Goal: Task Accomplishment & Management: Manage account settings

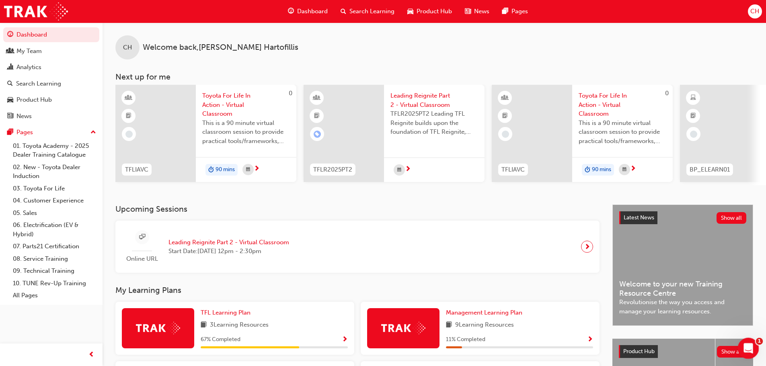
click at [619, 351] on icon "Open Intercom Messenger" at bounding box center [747, 347] width 13 height 13
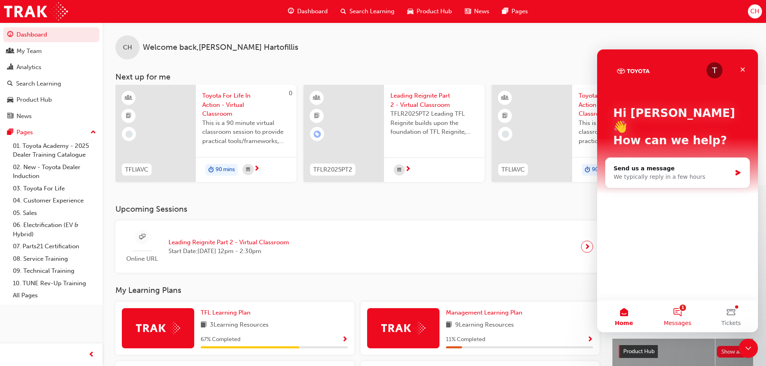
click at [619, 314] on button "1 Messages" at bounding box center [677, 316] width 53 height 32
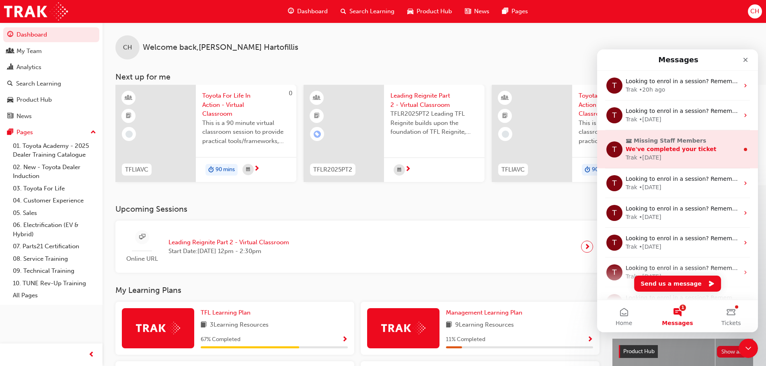
click at [619, 151] on span "We've completed your ticket" at bounding box center [671, 149] width 91 height 6
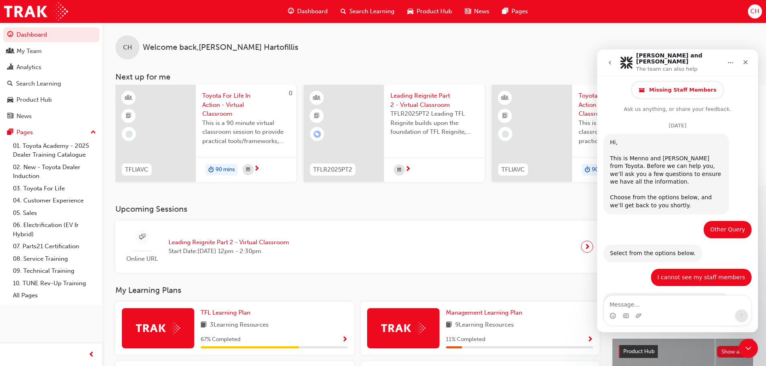
scroll to position [37, 0]
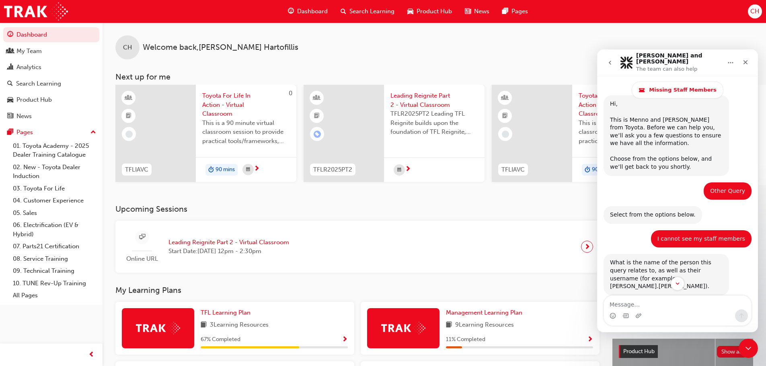
click at [612, 63] on icon "go back" at bounding box center [610, 63] width 6 height 6
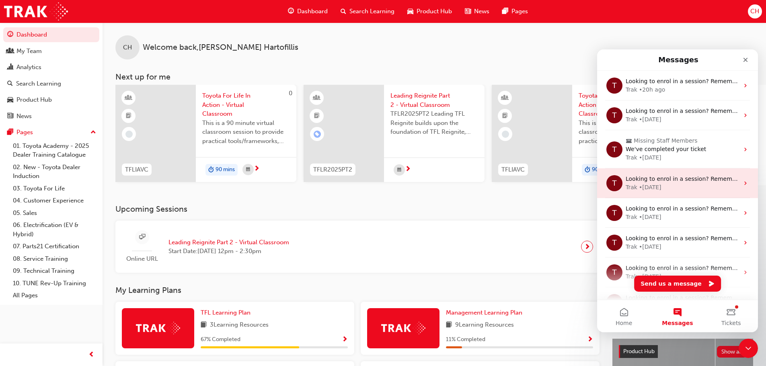
scroll to position [0, 0]
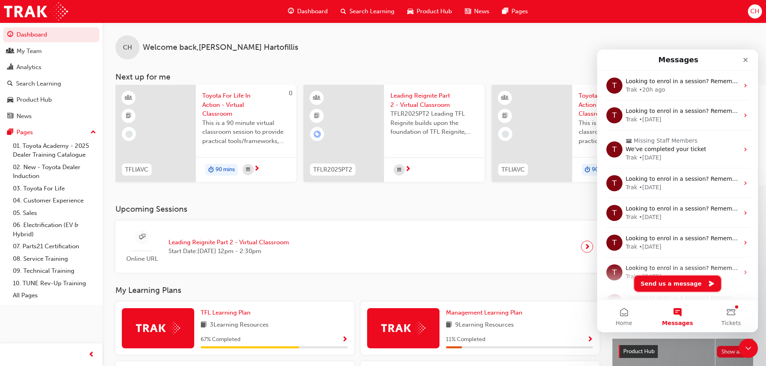
click at [619, 289] on button "Send us a message" at bounding box center [677, 284] width 87 height 16
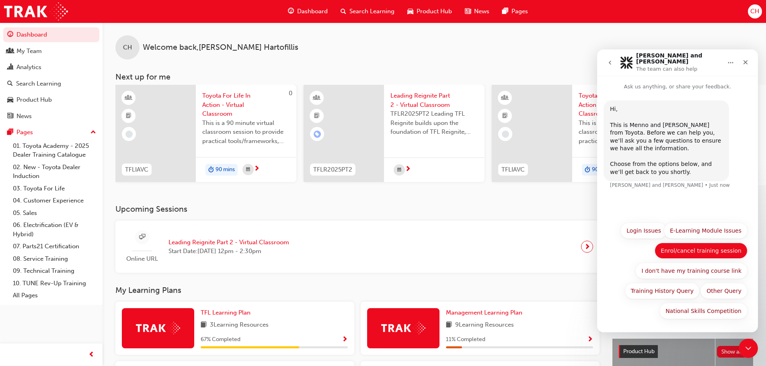
click at [619, 253] on button "Enrol/cancel training session" at bounding box center [701, 251] width 93 height 16
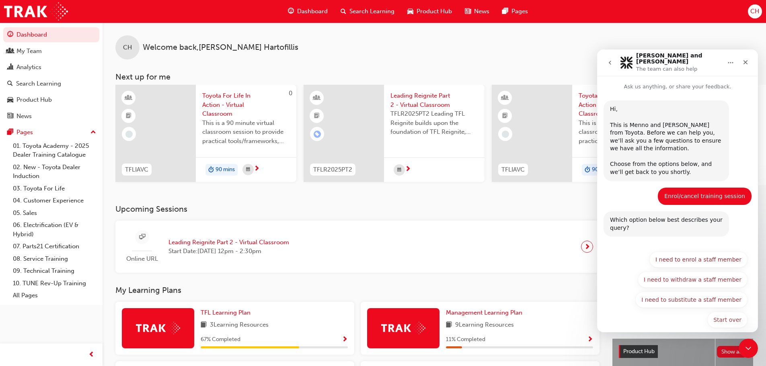
scroll to position [4, 0]
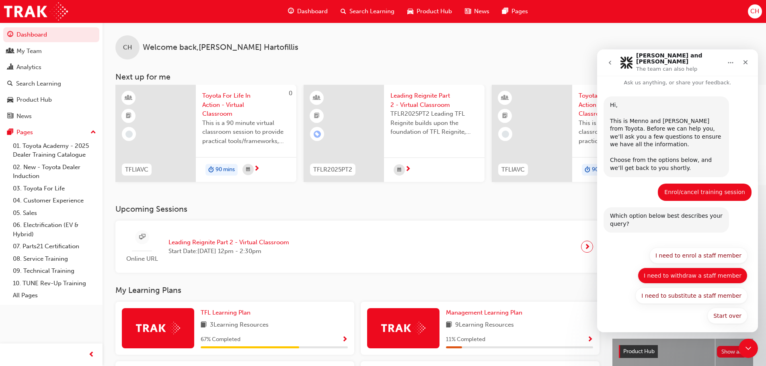
click at [619, 273] on button "I need to withdraw a staff member" at bounding box center [693, 276] width 110 height 16
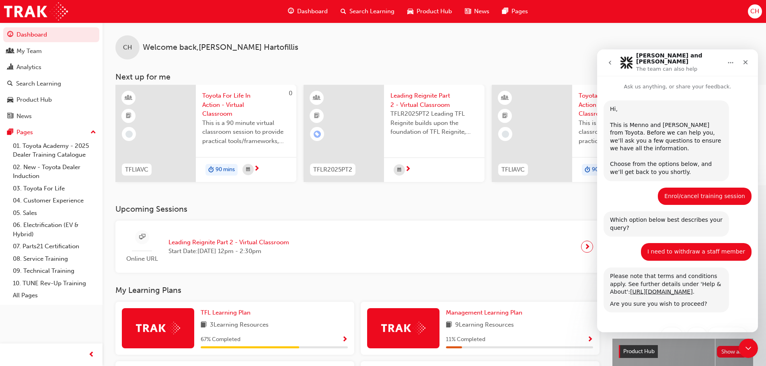
scroll to position [28, 0]
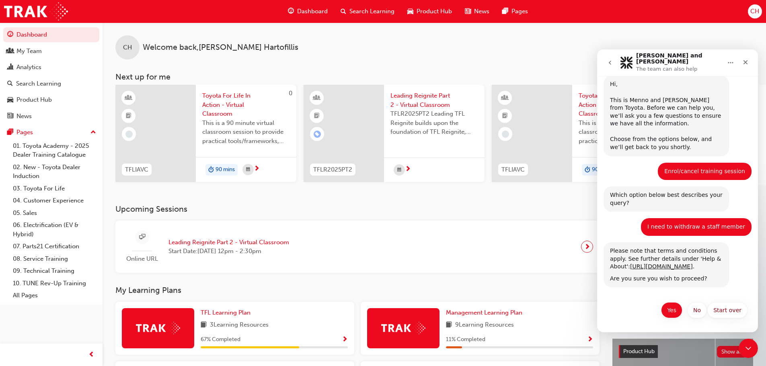
click at [619, 313] on button "Yes" at bounding box center [671, 310] width 21 height 16
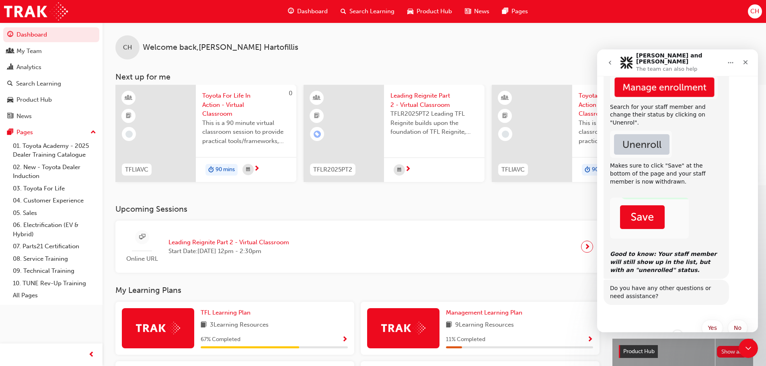
scroll to position [313, 0]
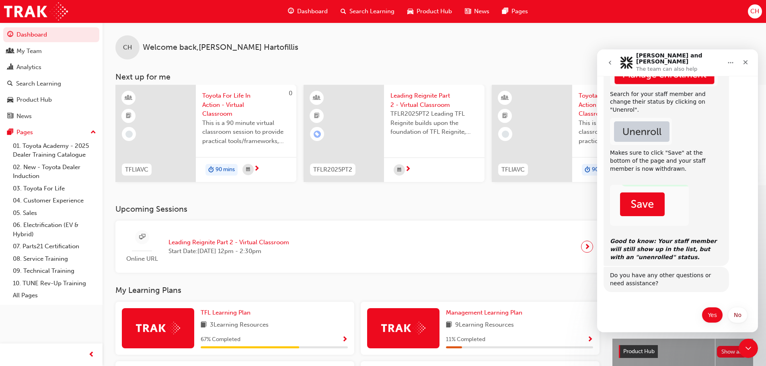
click at [619, 311] on button "Yes" at bounding box center [712, 315] width 21 height 16
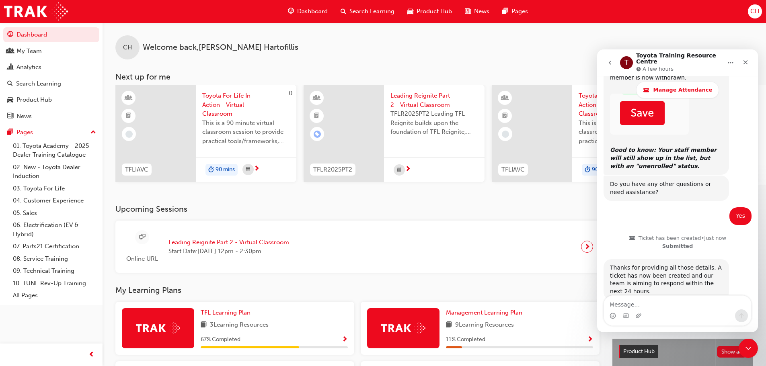
scroll to position [458, 0]
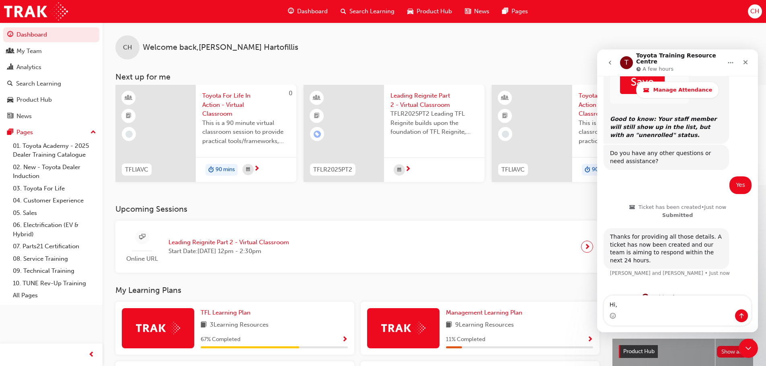
type textarea "Hi,"
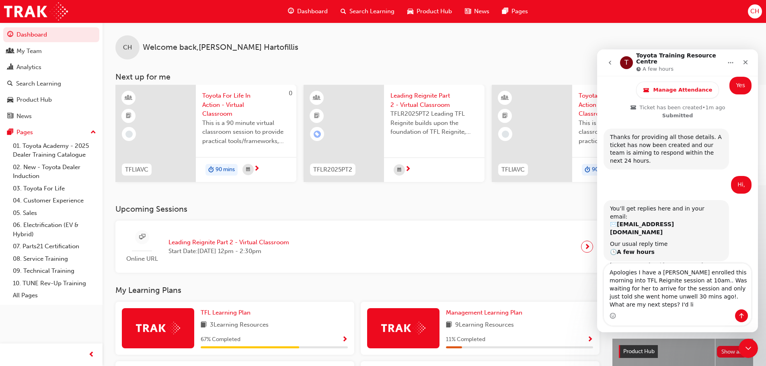
scroll to position [565, 0]
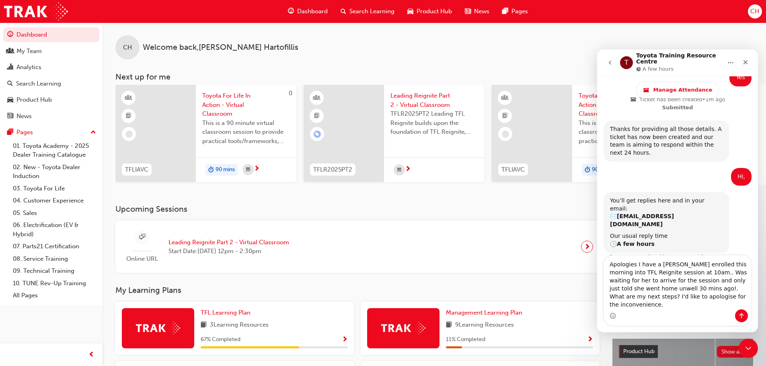
type textarea "Apologies I have a [PERSON_NAME] enrolled this morning into TFL Reignite sessio…"
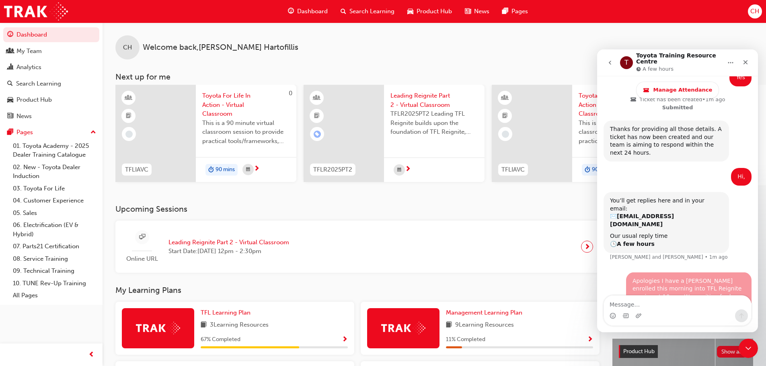
scroll to position [597, 0]
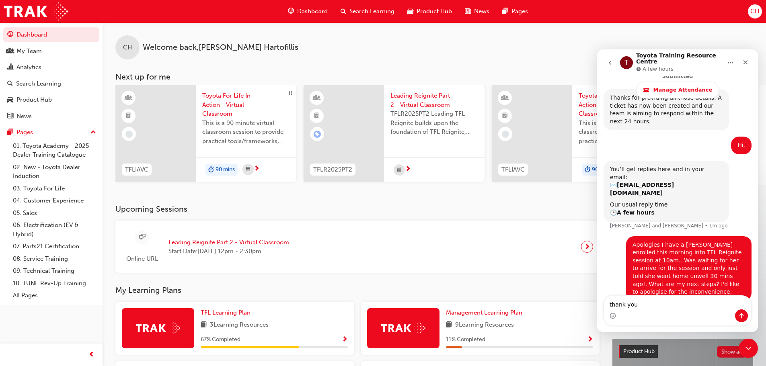
type textarea "thank you"
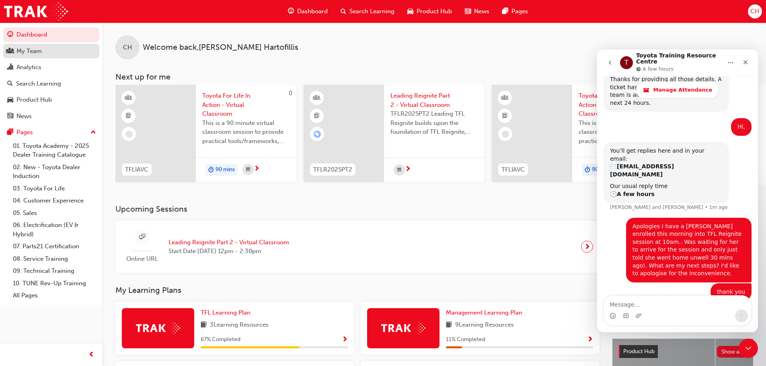
click at [34, 51] on div "My Team" at bounding box center [28, 51] width 25 height 9
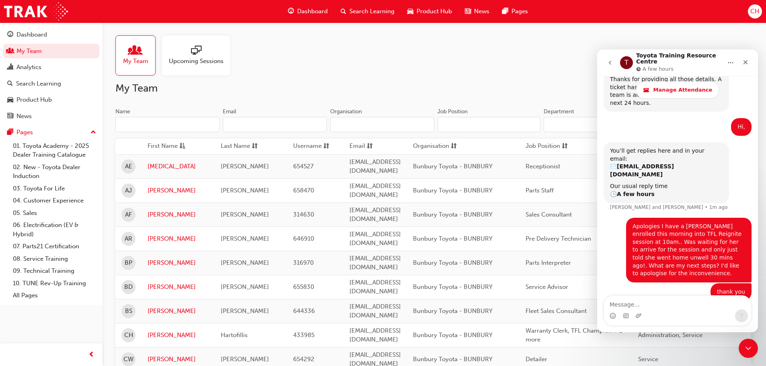
click at [383, 14] on span "Search Learning" at bounding box center [371, 11] width 45 height 9
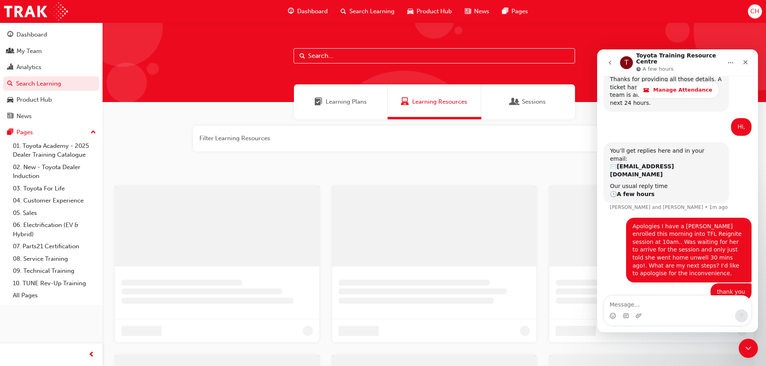
click at [335, 57] on input "text" at bounding box center [434, 55] width 281 height 15
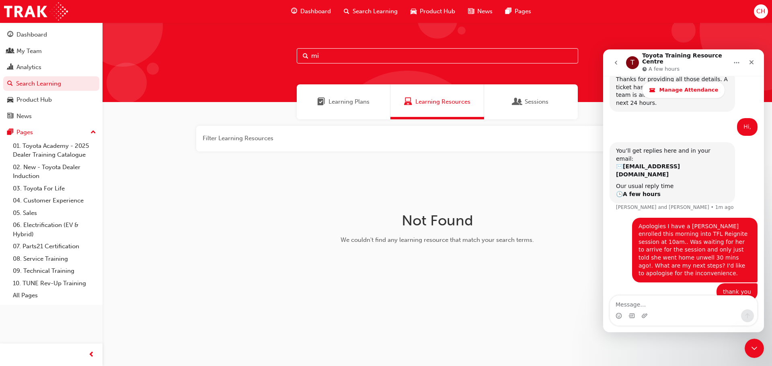
type input "m"
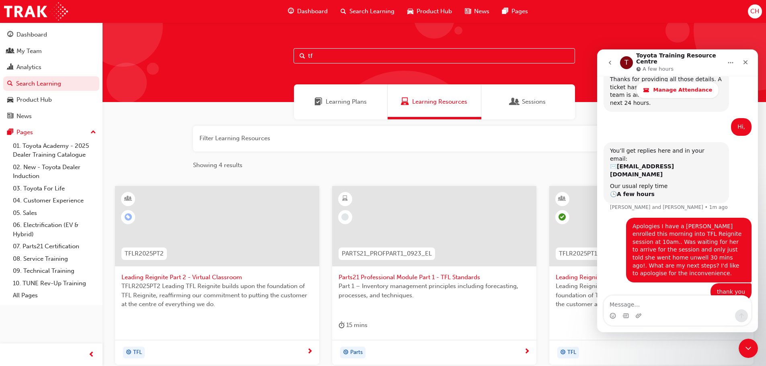
type input "t"
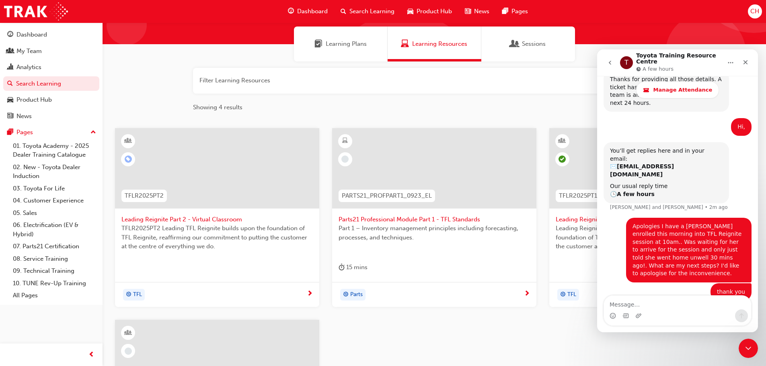
scroll to position [201, 0]
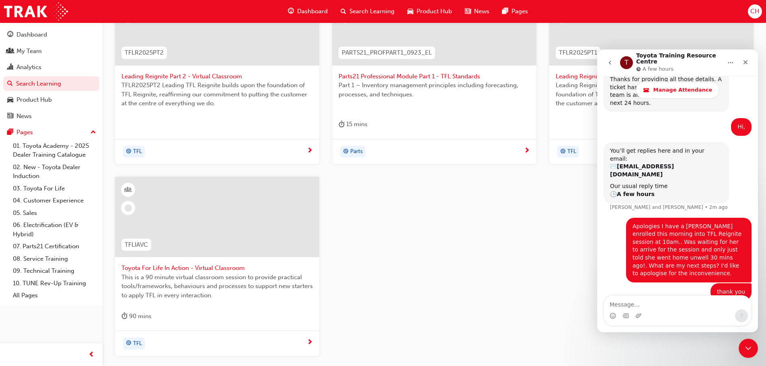
type input "tfl"
click at [197, 267] on span "Toyota For Life In Action - Virtual Classroom" at bounding box center [216, 268] width 191 height 9
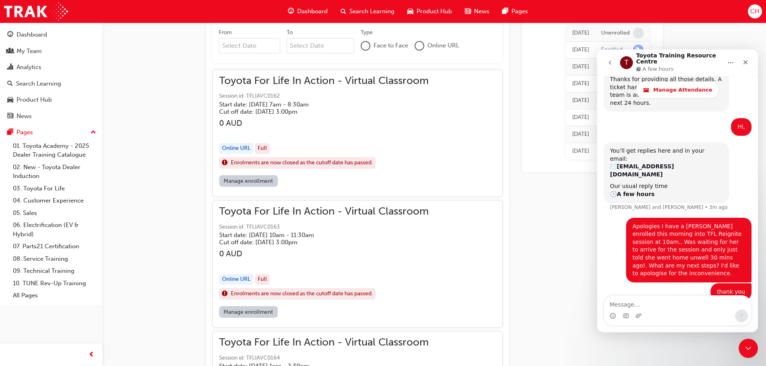
scroll to position [619, 0]
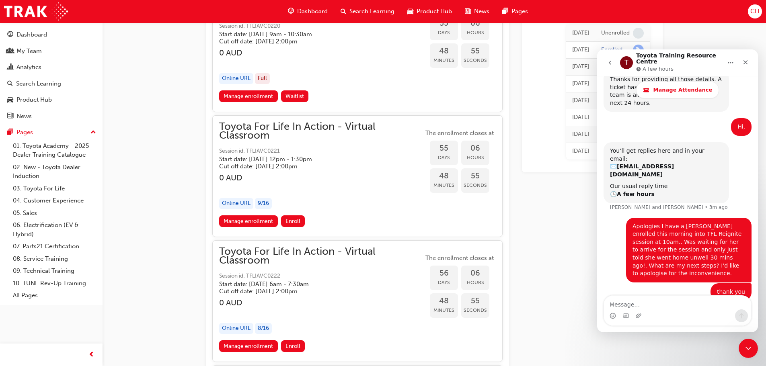
drag, startPoint x: 769, startPoint y: 32, endPoint x: 29, endPoint y: 216, distance: 762.9
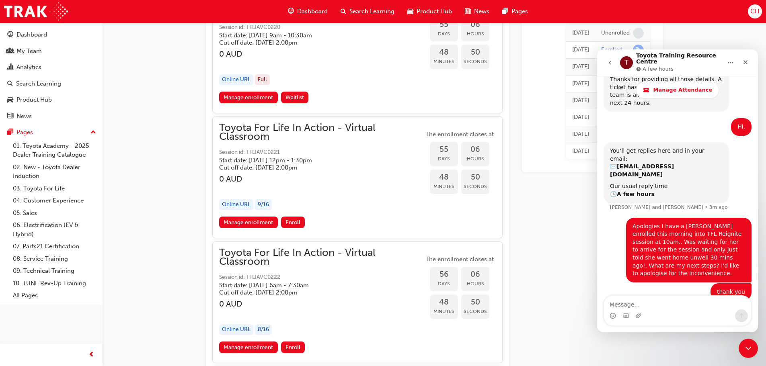
scroll to position [9422, 0]
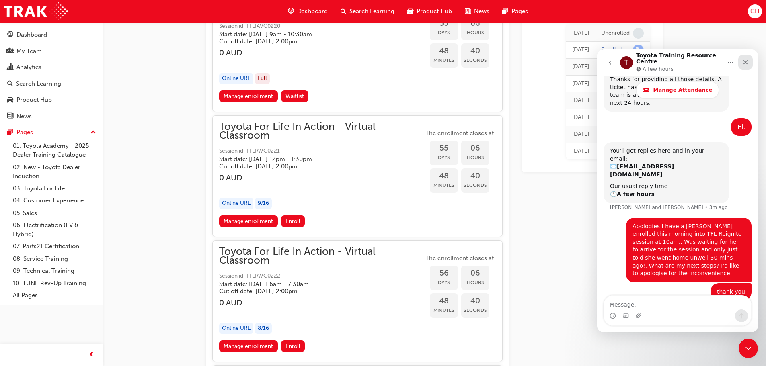
click at [619, 60] on icon "Close" at bounding box center [745, 62] width 6 height 6
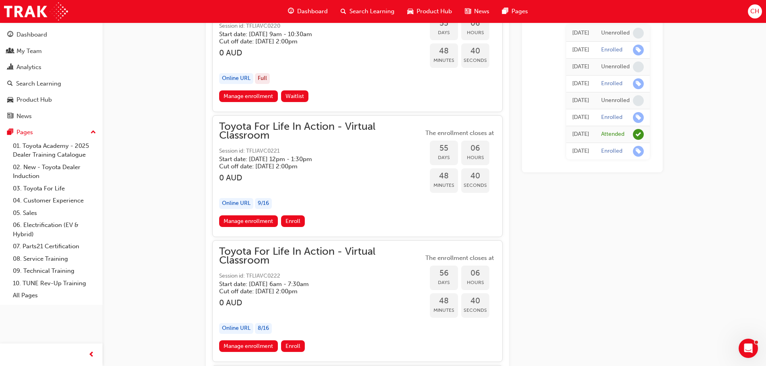
scroll to position [615, 0]
drag, startPoint x: 21, startPoint y: 44, endPoint x: 33, endPoint y: 57, distance: 18.5
click at [21, 44] on link "My Team" at bounding box center [51, 51] width 96 height 15
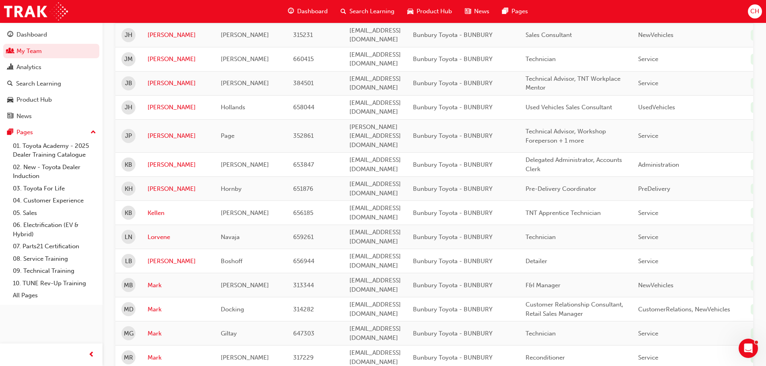
scroll to position [676, 0]
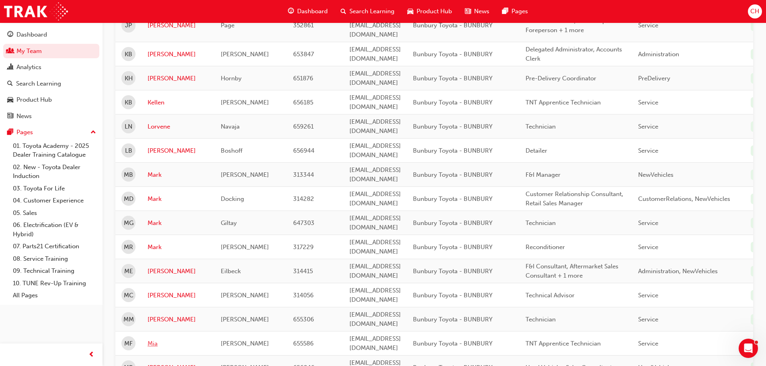
click at [150, 339] on link "Mia" at bounding box center [178, 343] width 61 height 9
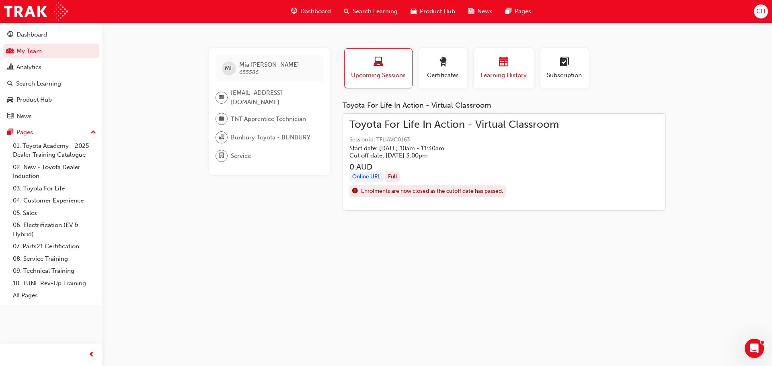
click at [503, 66] on span "calendar-icon" at bounding box center [504, 62] width 10 height 11
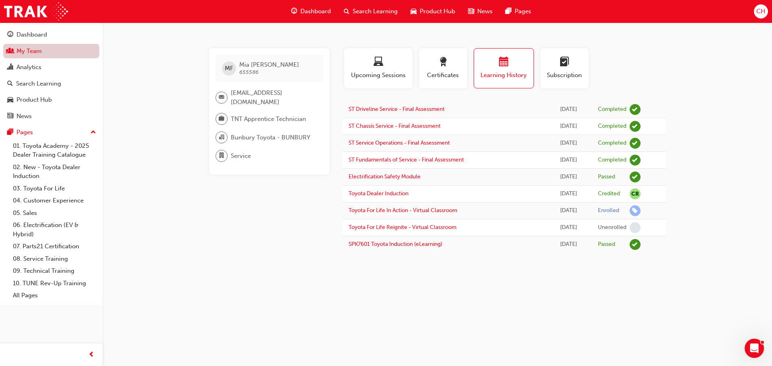
click at [43, 52] on link "My Team" at bounding box center [51, 51] width 96 height 15
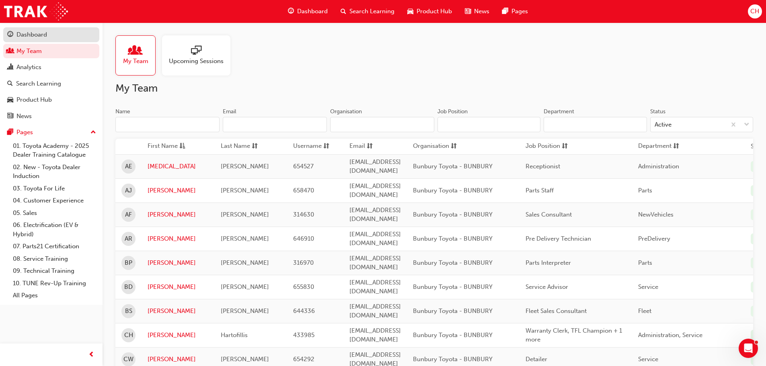
click at [40, 37] on div "Dashboard" at bounding box center [31, 34] width 31 height 9
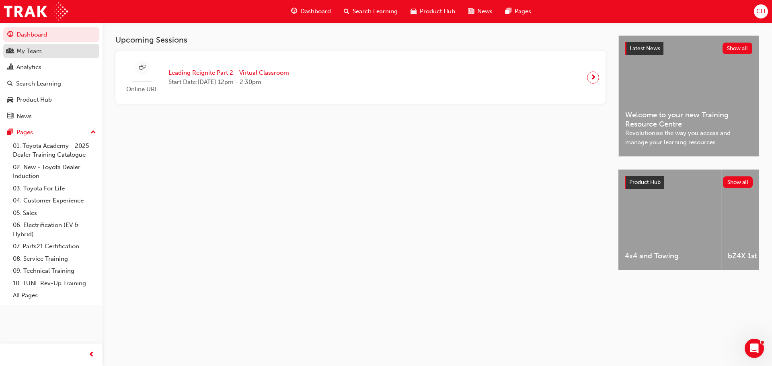
click at [34, 55] on div "My Team" at bounding box center [51, 51] width 88 height 10
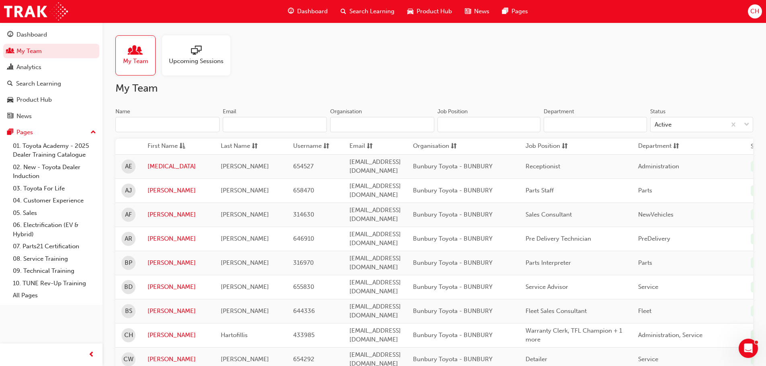
click at [132, 62] on span "My Team" at bounding box center [135, 61] width 25 height 9
click at [50, 65] on div "Analytics" at bounding box center [51, 67] width 88 height 10
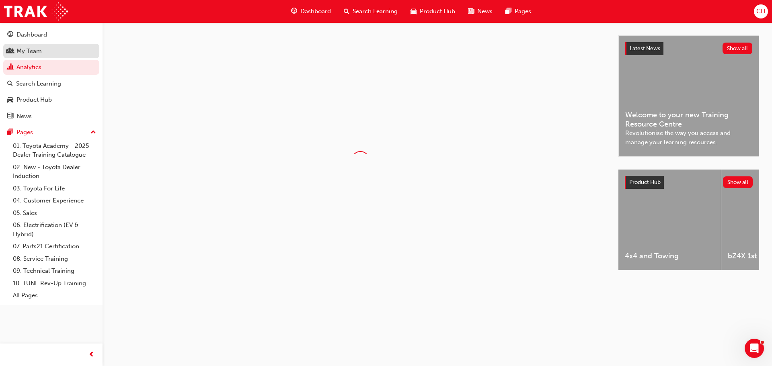
click at [50, 51] on div "My Team" at bounding box center [51, 51] width 88 height 10
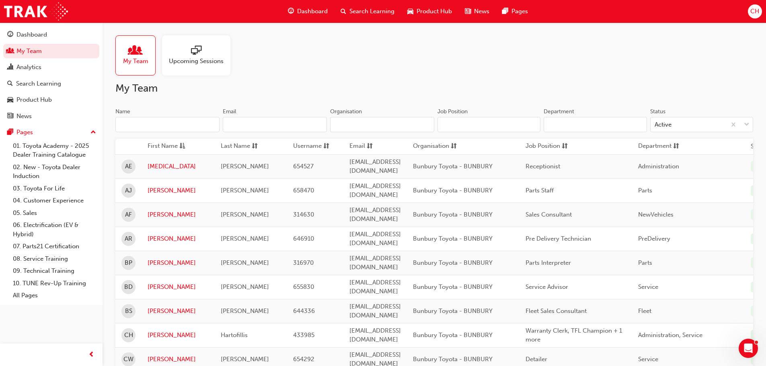
click at [376, 16] on div "Search Learning" at bounding box center [367, 11] width 67 height 16
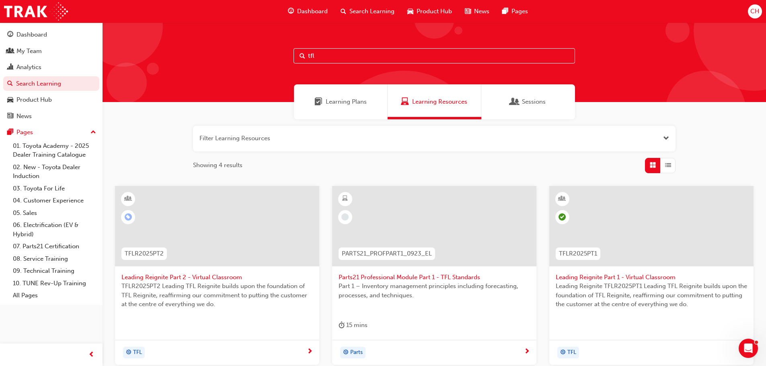
click at [333, 55] on input "tfl" at bounding box center [434, 55] width 281 height 15
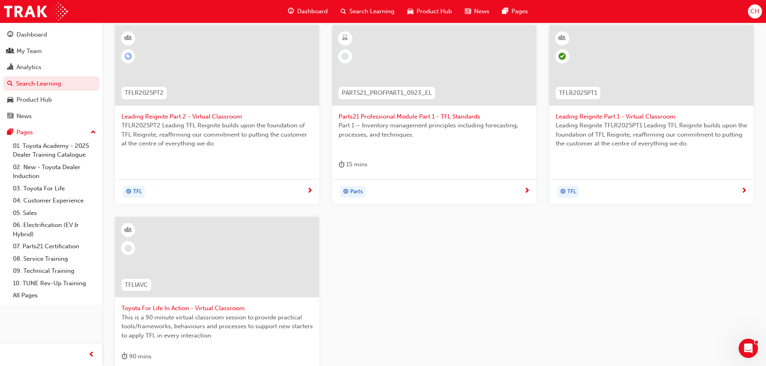
click at [156, 310] on span "Toyota For Life In Action - Virtual Classroom" at bounding box center [216, 308] width 191 height 9
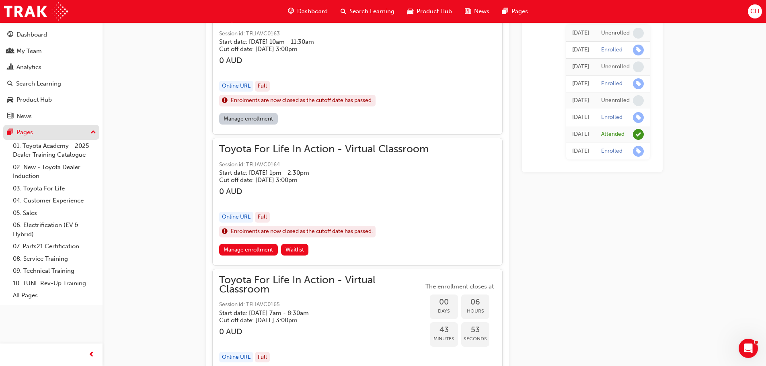
scroll to position [637, 0]
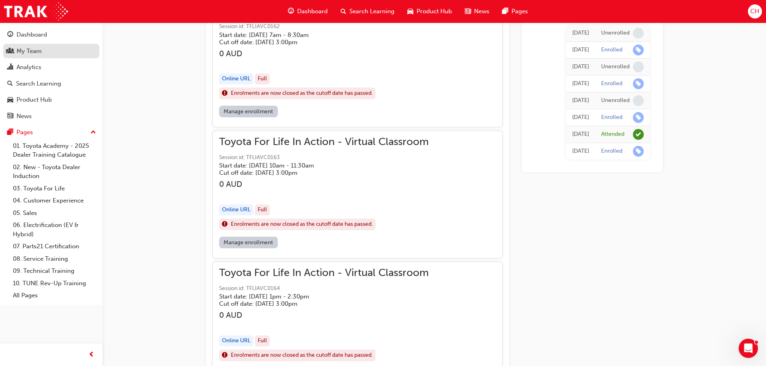
click at [31, 49] on div "My Team" at bounding box center [28, 51] width 25 height 9
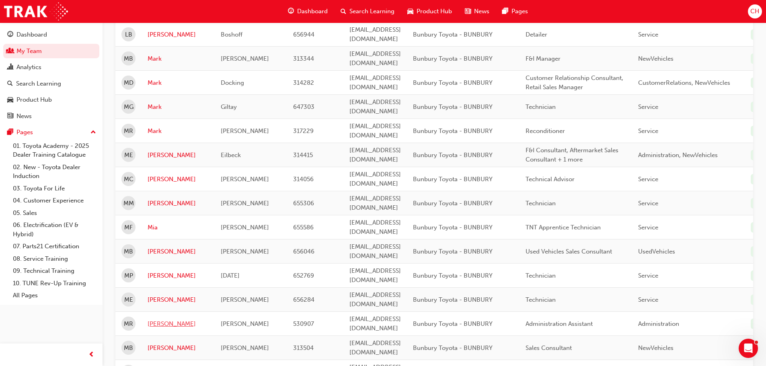
scroll to position [797, 0]
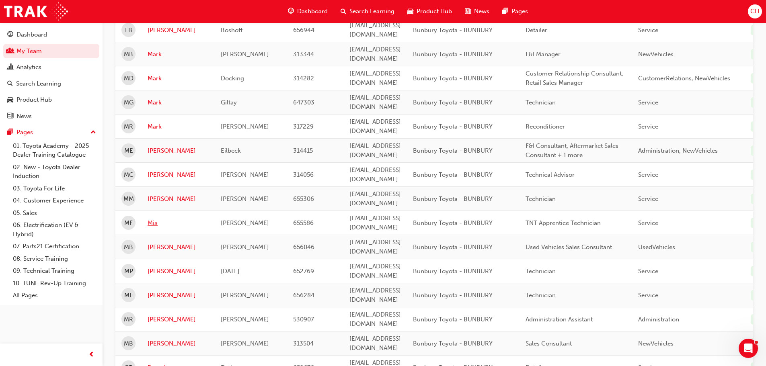
click at [151, 219] on link "Mia" at bounding box center [178, 223] width 61 height 9
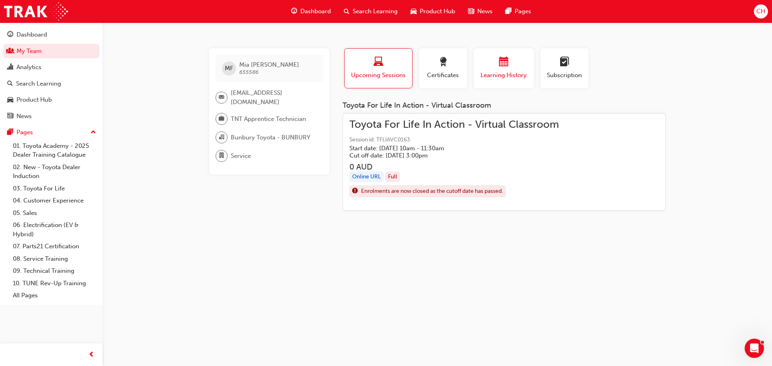
click at [510, 80] on button "Learning History" at bounding box center [504, 68] width 60 height 40
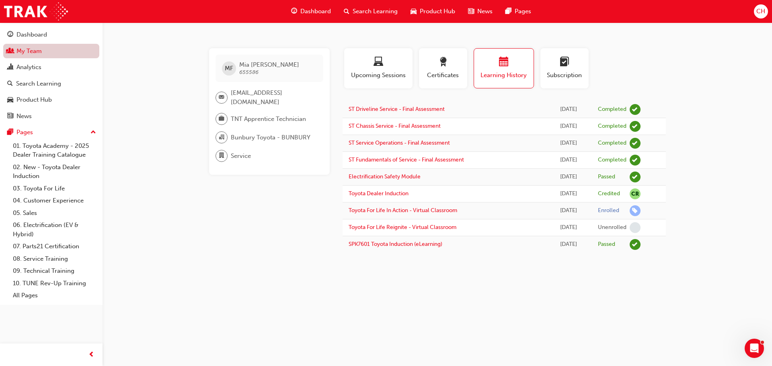
click at [35, 51] on link "My Team" at bounding box center [51, 51] width 96 height 15
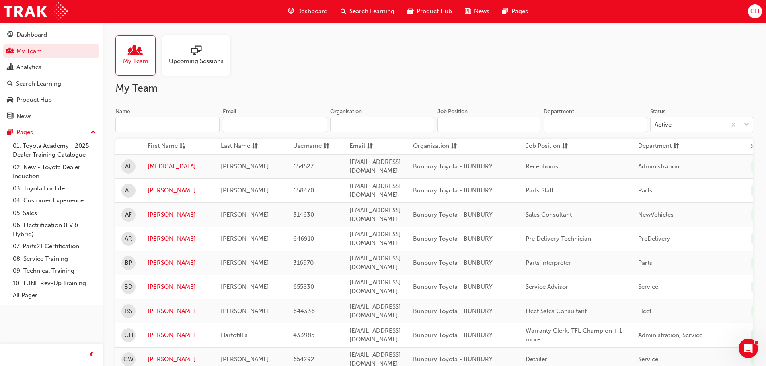
click at [364, 10] on span "Search Learning" at bounding box center [371, 11] width 45 height 9
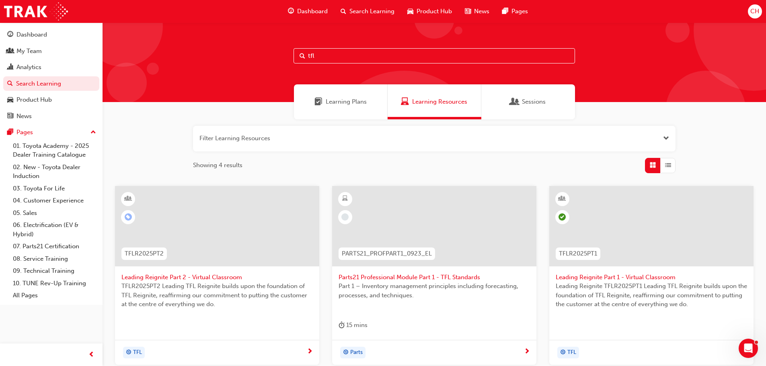
click at [273, 136] on button "button" at bounding box center [434, 139] width 483 height 26
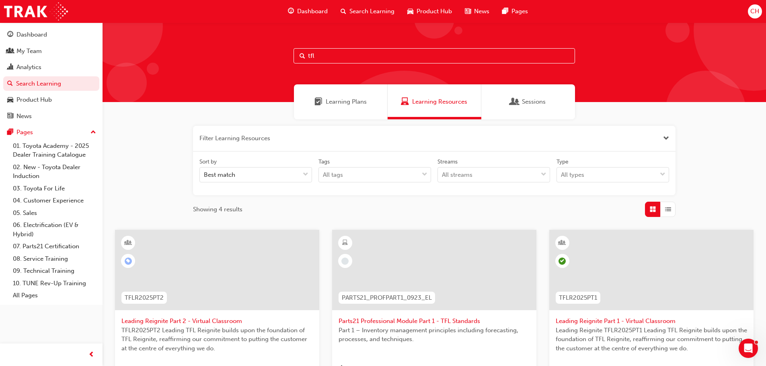
click at [242, 140] on button "button" at bounding box center [434, 139] width 483 height 26
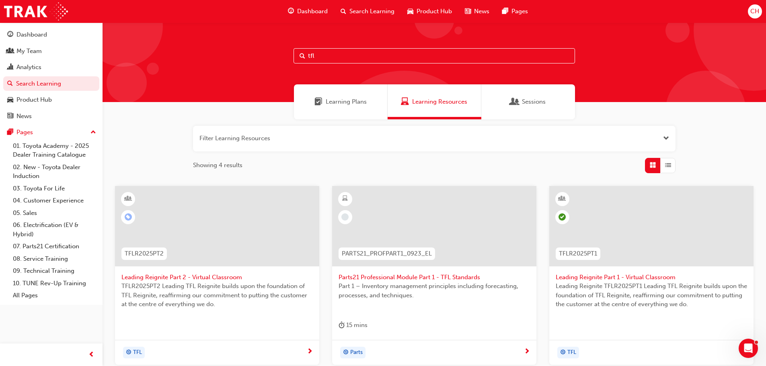
click at [412, 102] on span "Learning Resources" at bounding box center [439, 101] width 55 height 9
click at [327, 58] on input "tfl" at bounding box center [434, 55] width 281 height 15
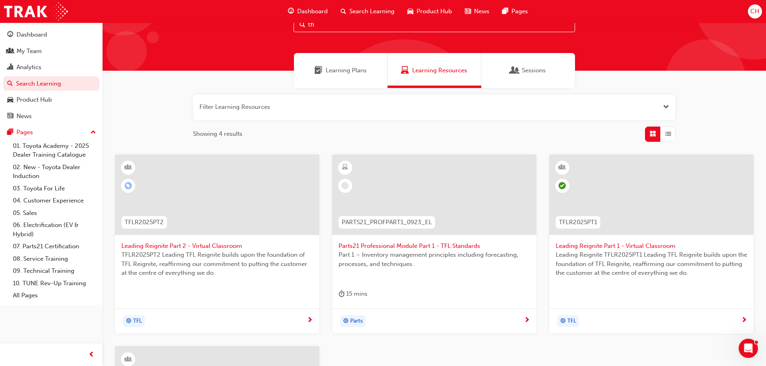
scroll to position [201, 0]
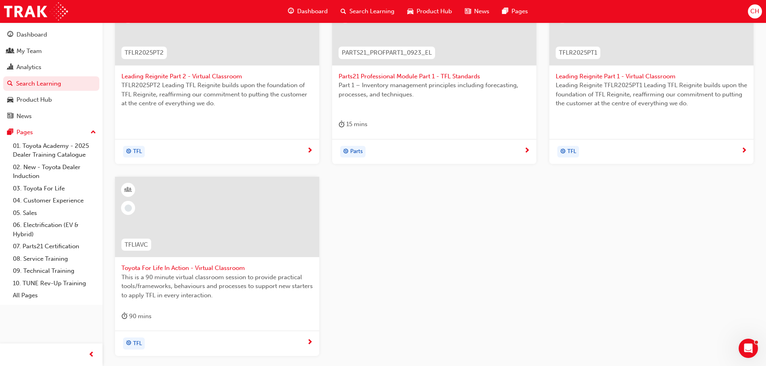
click at [202, 266] on span "Toyota For Life In Action - Virtual Classroom" at bounding box center [216, 268] width 191 height 9
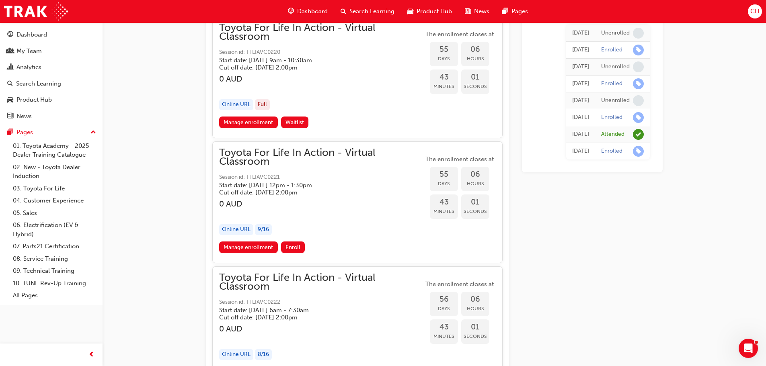
scroll to position [9396, 0]
click at [241, 248] on link "Manage enrollment" at bounding box center [248, 247] width 59 height 12
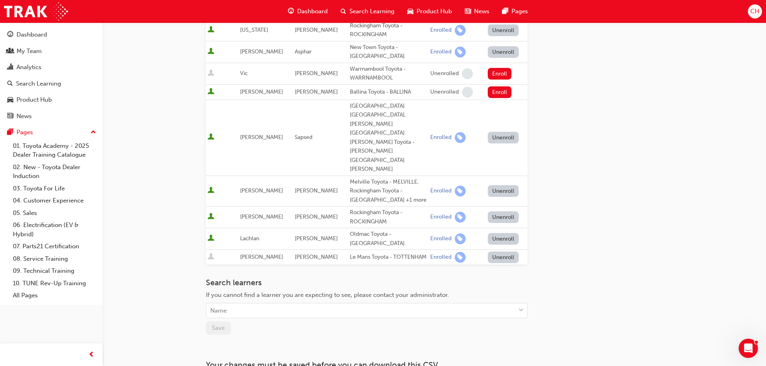
scroll to position [239, 0]
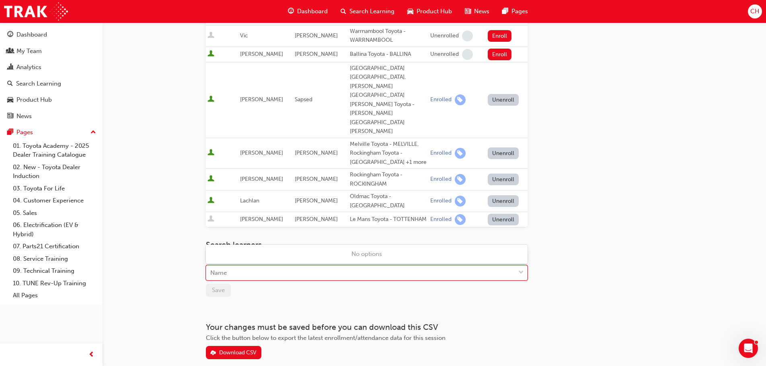
click at [234, 266] on div "Name" at bounding box center [360, 273] width 309 height 14
type input "for"
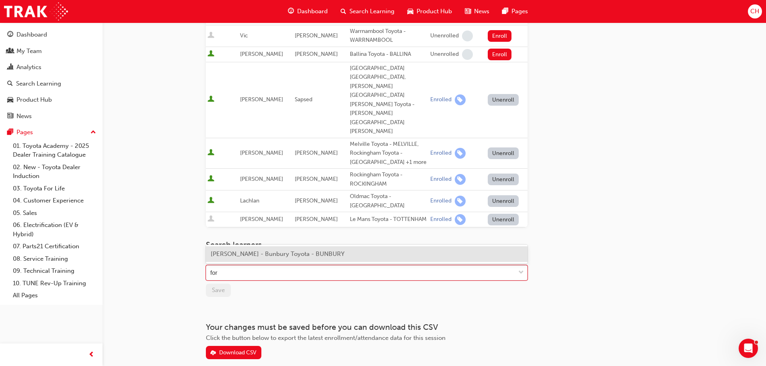
click at [232, 259] on div "[PERSON_NAME] - Bunbury Toyota - BUNBURY" at bounding box center [367, 254] width 322 height 16
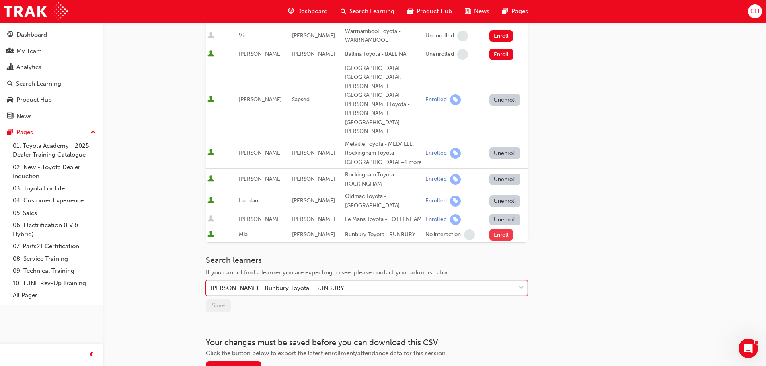
click at [508, 229] on button "Enroll" at bounding box center [501, 235] width 24 height 12
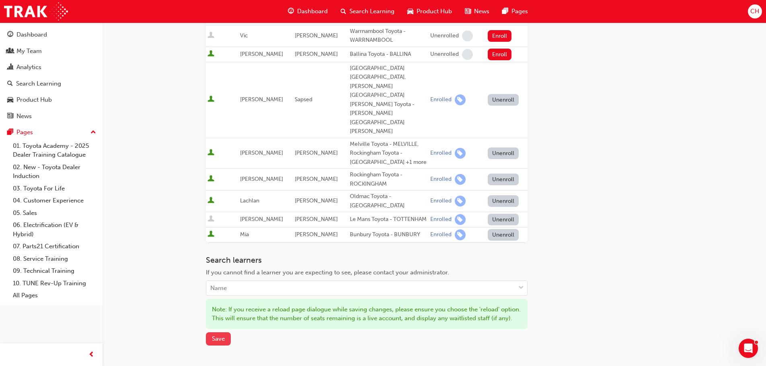
click at [217, 335] on span "Save" at bounding box center [218, 338] width 13 height 7
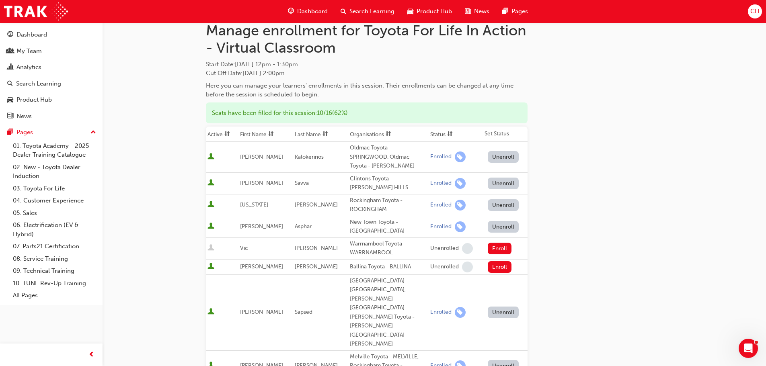
scroll to position [0, 0]
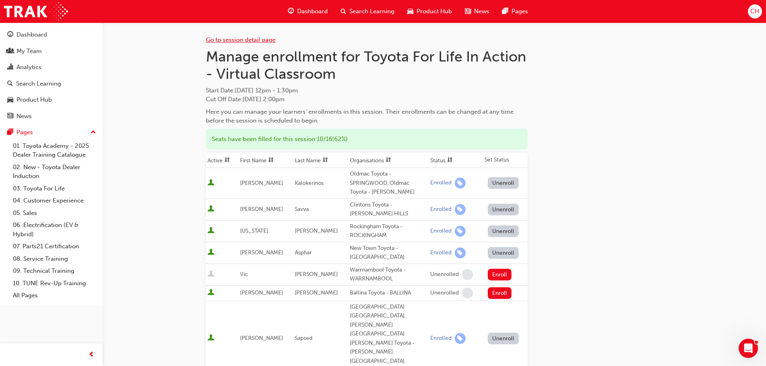
click at [239, 37] on link "Go to session detail page" at bounding box center [241, 39] width 70 height 7
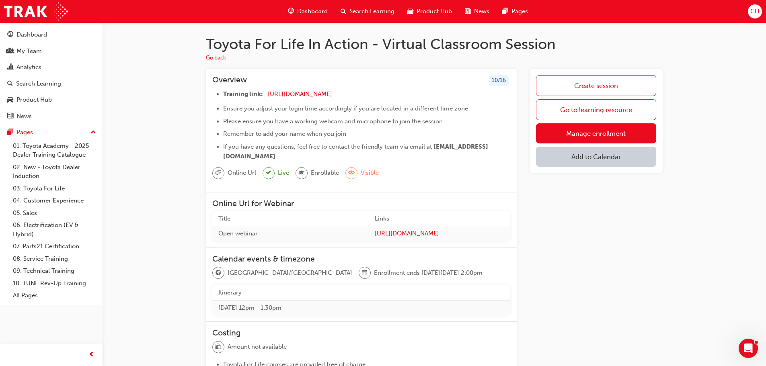
click at [317, 13] on span "Dashboard" at bounding box center [312, 11] width 31 height 9
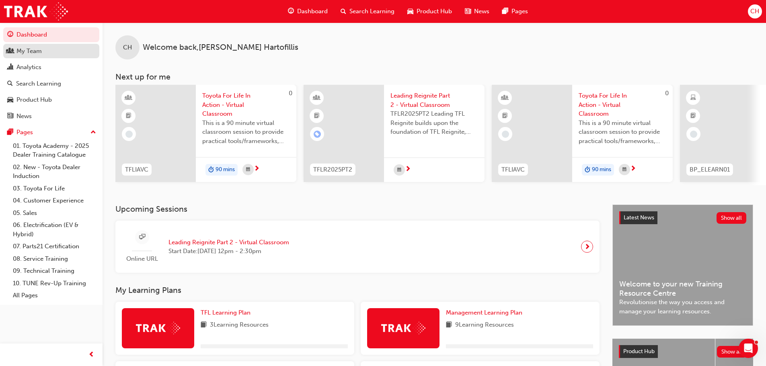
click at [25, 50] on div "My Team" at bounding box center [28, 51] width 25 height 9
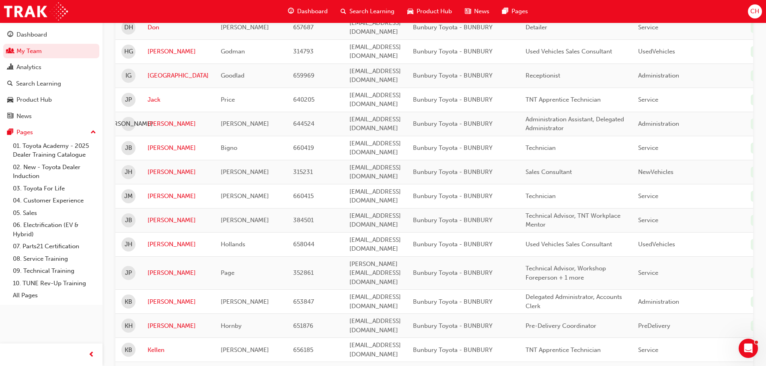
scroll to position [442, 0]
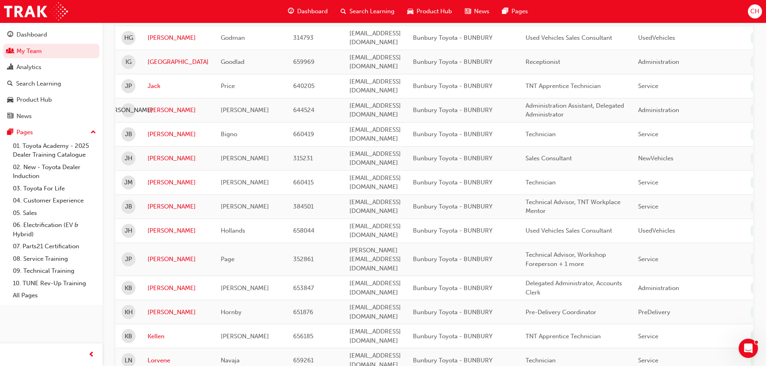
click at [619, 14] on span "CH" at bounding box center [754, 11] width 9 height 9
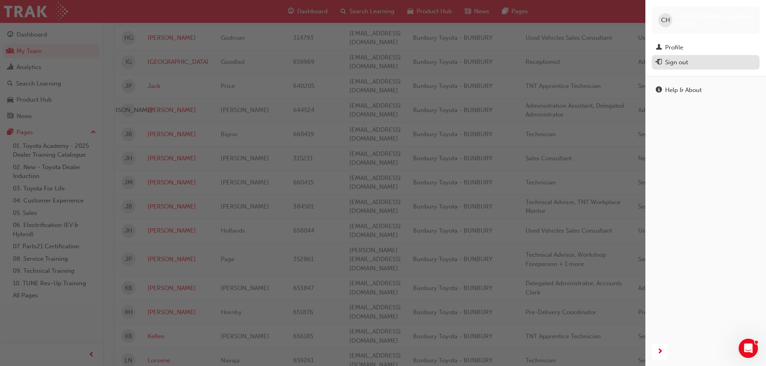
click at [619, 66] on div "Sign out" at bounding box center [676, 62] width 23 height 9
